Goal: Check status: Verify the current state of an ongoing process or item

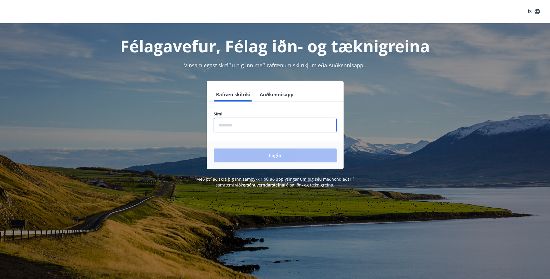
click at [233, 124] on input "phone" at bounding box center [275, 125] width 123 height 14
type input "********"
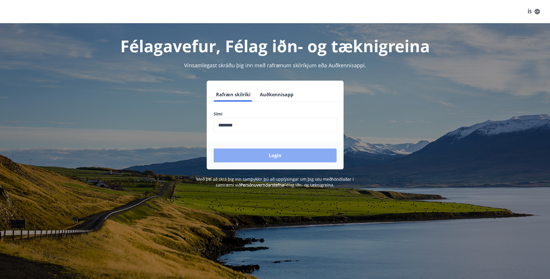
click at [251, 159] on button "Login" at bounding box center [275, 155] width 123 height 14
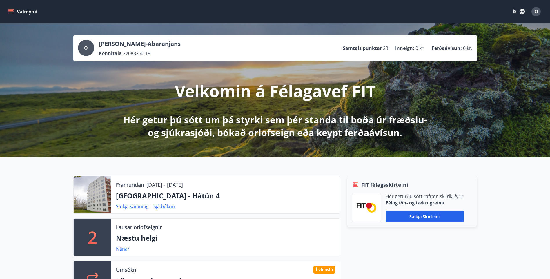
click at [25, 9] on button "Valmynd" at bounding box center [23, 11] width 33 height 10
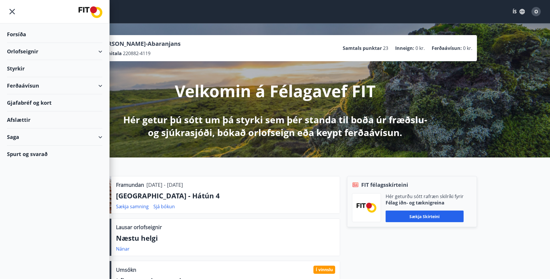
click at [24, 104] on div "Gjafabréf og kort" at bounding box center [54, 102] width 95 height 17
click at [24, 118] on div "Afslættir" at bounding box center [54, 119] width 95 height 17
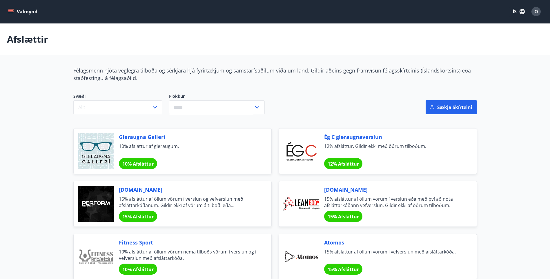
click at [12, 10] on icon "menu" at bounding box center [11, 12] width 6 height 6
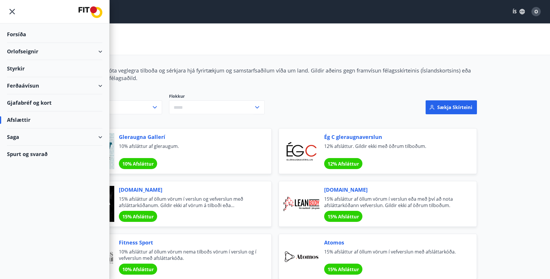
click at [14, 139] on div "Saga" at bounding box center [54, 136] width 95 height 17
click at [28, 200] on div "Inneign" at bounding box center [55, 200] width 86 height 12
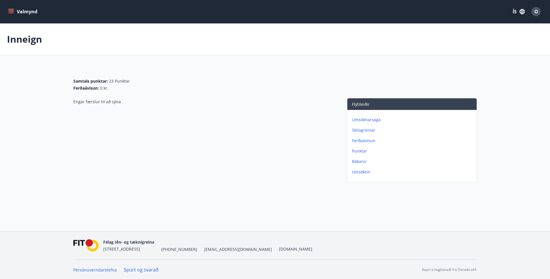
click at [9, 10] on icon "menu" at bounding box center [11, 12] width 6 height 6
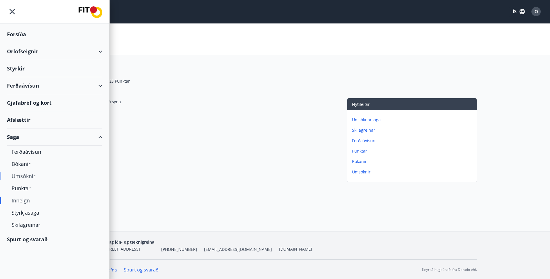
click at [23, 179] on div "Umsóknir" at bounding box center [55, 176] width 86 height 12
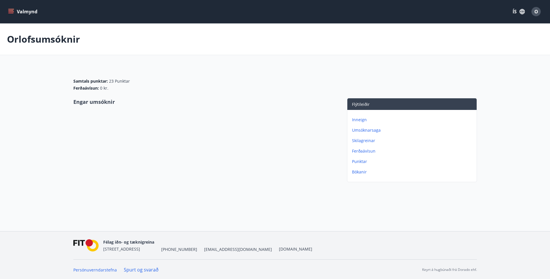
click at [10, 12] on icon "menu" at bounding box center [11, 12] width 6 height 6
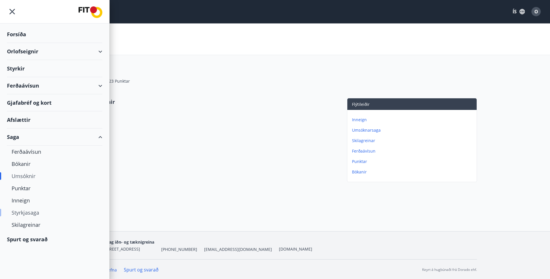
click at [21, 211] on div "Styrkjasaga" at bounding box center [55, 212] width 86 height 12
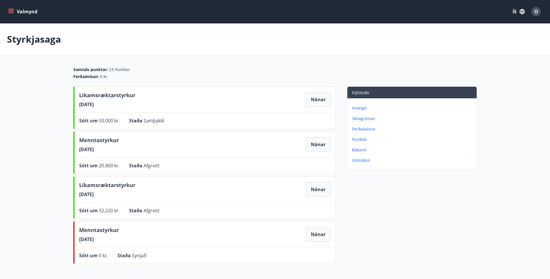
drag, startPoint x: 77, startPoint y: 105, endPoint x: 114, endPoint y: 109, distance: 37.6
click at [114, 109] on div "Líkamsræktarstyrkur [DATE] Nánar Sótt um 50.000 kr. Staða Samþykkt Nánar" at bounding box center [204, 107] width 262 height 43
drag, startPoint x: 114, startPoint y: 109, endPoint x: 174, endPoint y: 117, distance: 60.2
click at [174, 117] on div "Líkamsræktarstyrkur [DATE] Nánar Sótt um 50.000 kr. Staða Samþykkt Nánar" at bounding box center [204, 107] width 262 height 43
click at [534, 13] on div "O" at bounding box center [535, 11] width 9 height 9
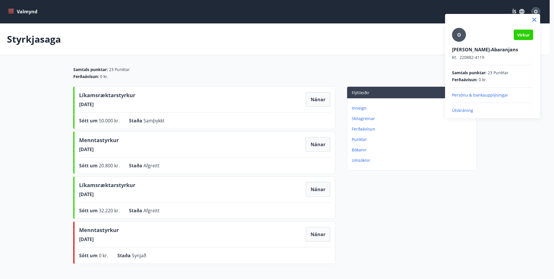
click at [453, 110] on p "Útskráning" at bounding box center [492, 111] width 81 height 6
